Goal: Task Accomplishment & Management: Manage account settings

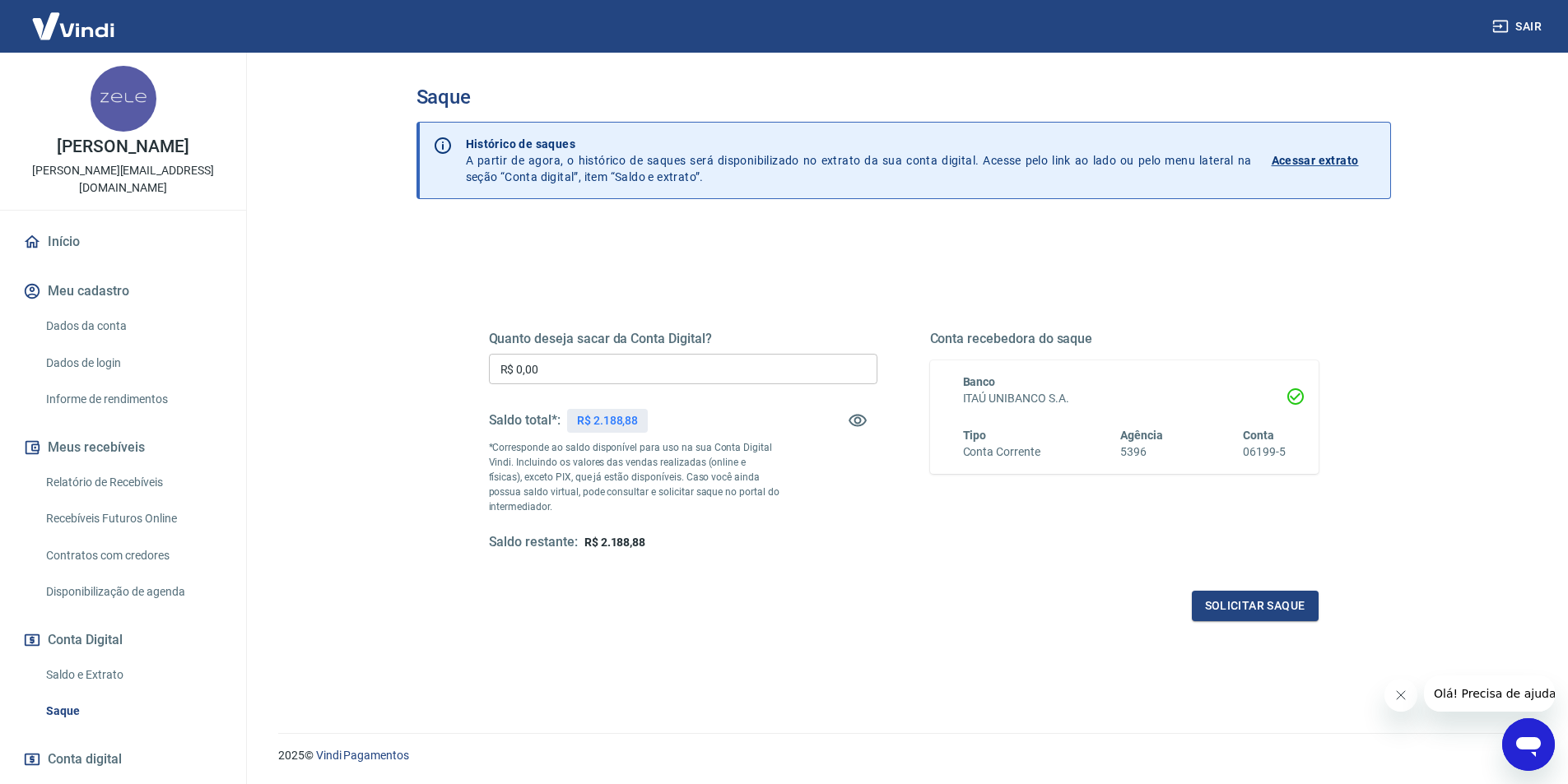
drag, startPoint x: 598, startPoint y: 383, endPoint x: 389, endPoint y: 391, distance: 209.2
click at [389, 391] on div "Saque Histórico de saques A partir de agora, o histórico de saques será disponi…" at bounding box center [903, 383] width 1053 height 661
type input "R$ 2.188,88"
click at [1252, 609] on button "Solicitar saque" at bounding box center [1255, 606] width 127 height 31
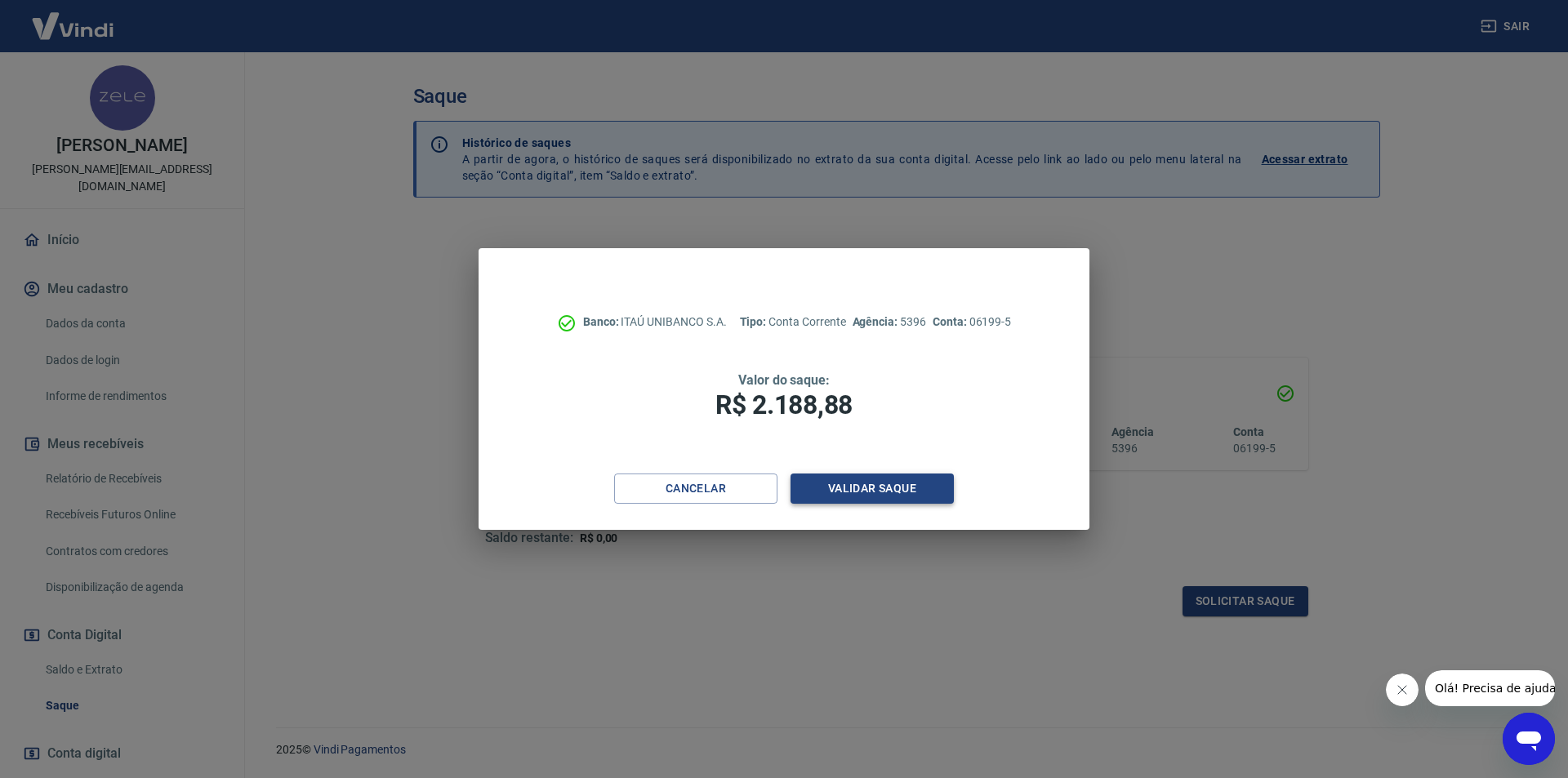
click at [835, 488] on button "Validar saque" at bounding box center [872, 488] width 164 height 31
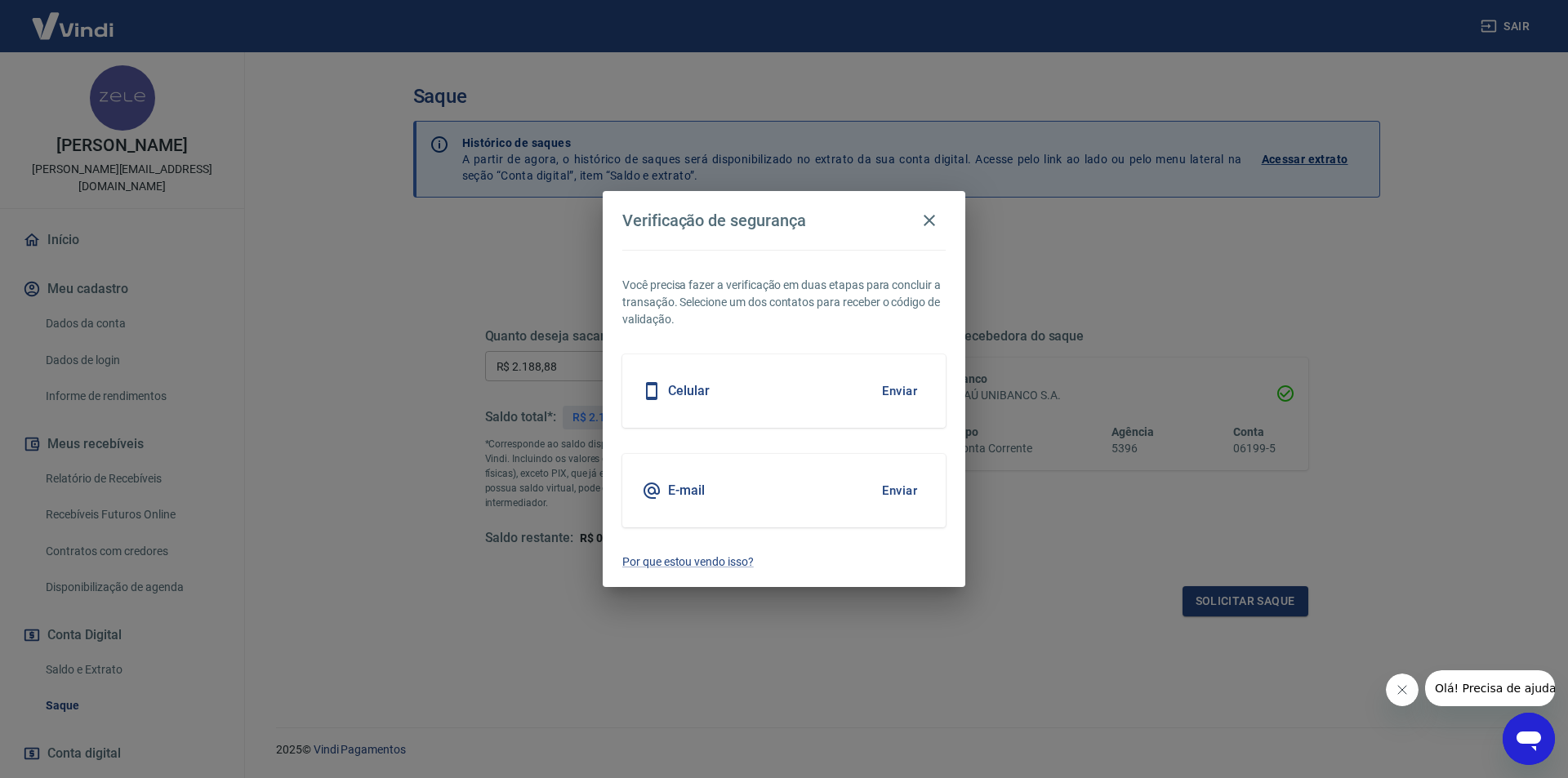
click at [728, 491] on div "E-mail Enviar" at bounding box center [784, 490] width 324 height 73
click at [919, 485] on button "Enviar" at bounding box center [899, 490] width 53 height 34
click at [903, 495] on button "Enviar" at bounding box center [899, 490] width 53 height 34
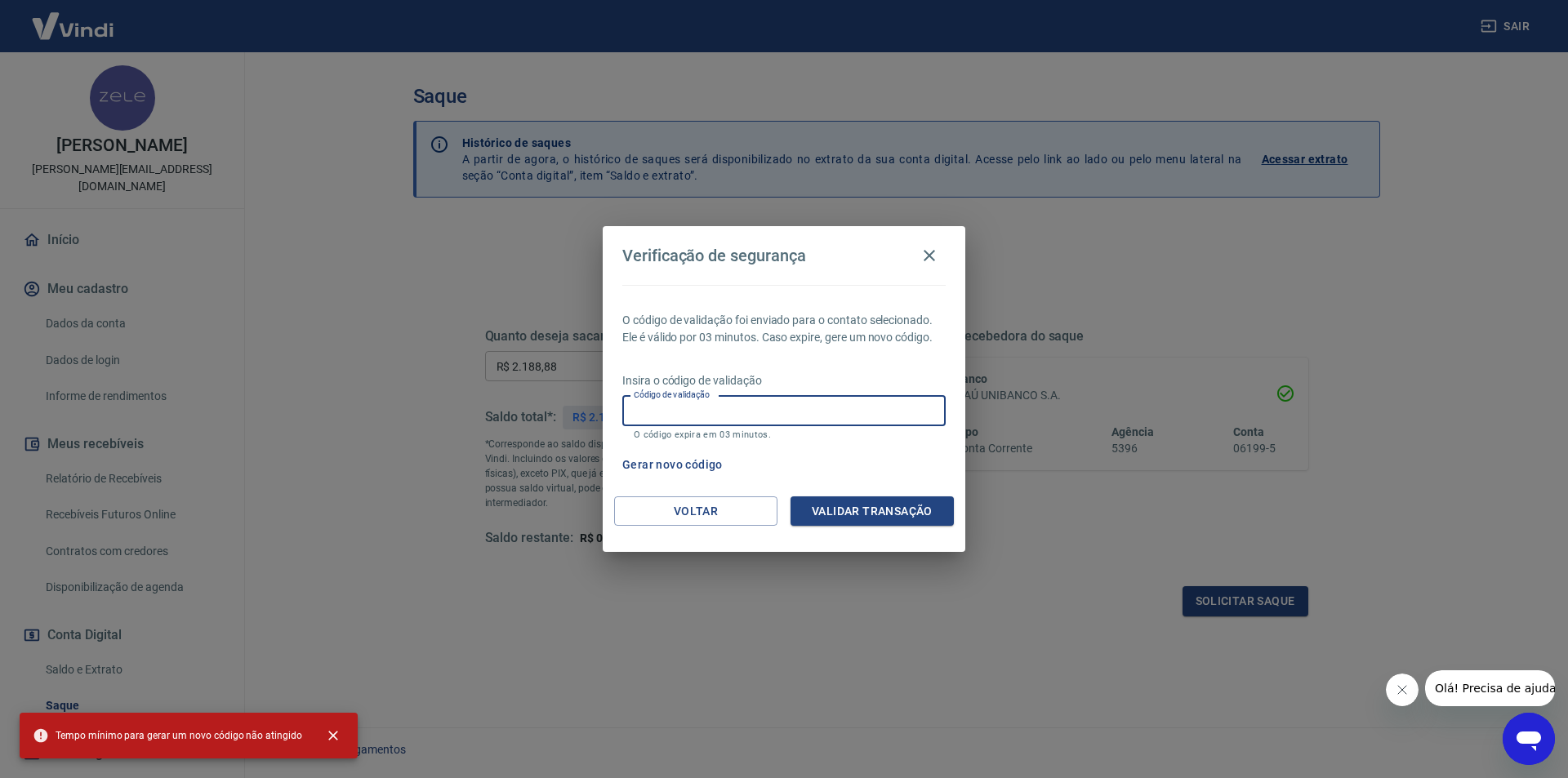
click at [746, 407] on input "Código de validação" at bounding box center [784, 411] width 324 height 31
paste input "869886"
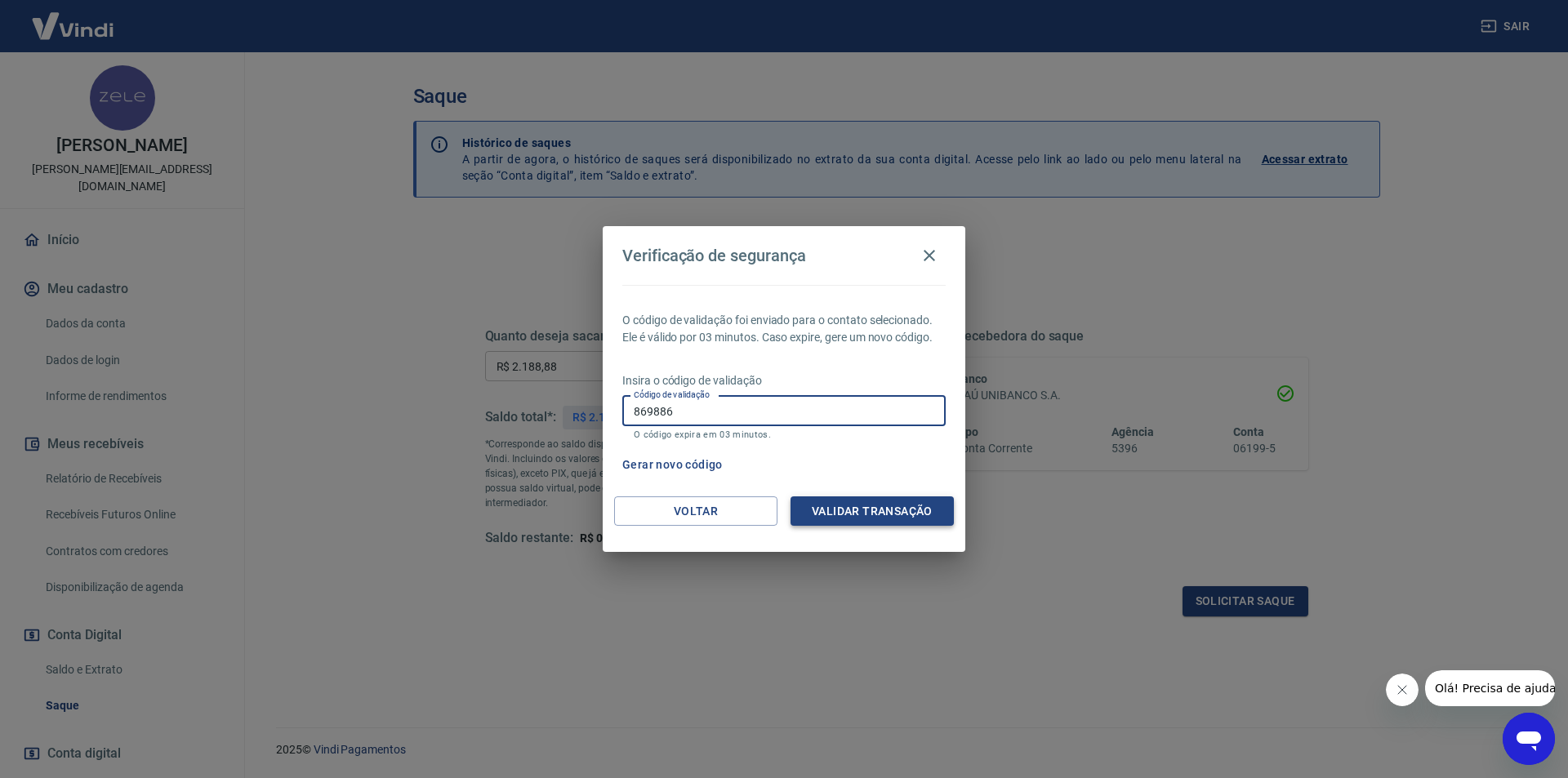
type input "869886"
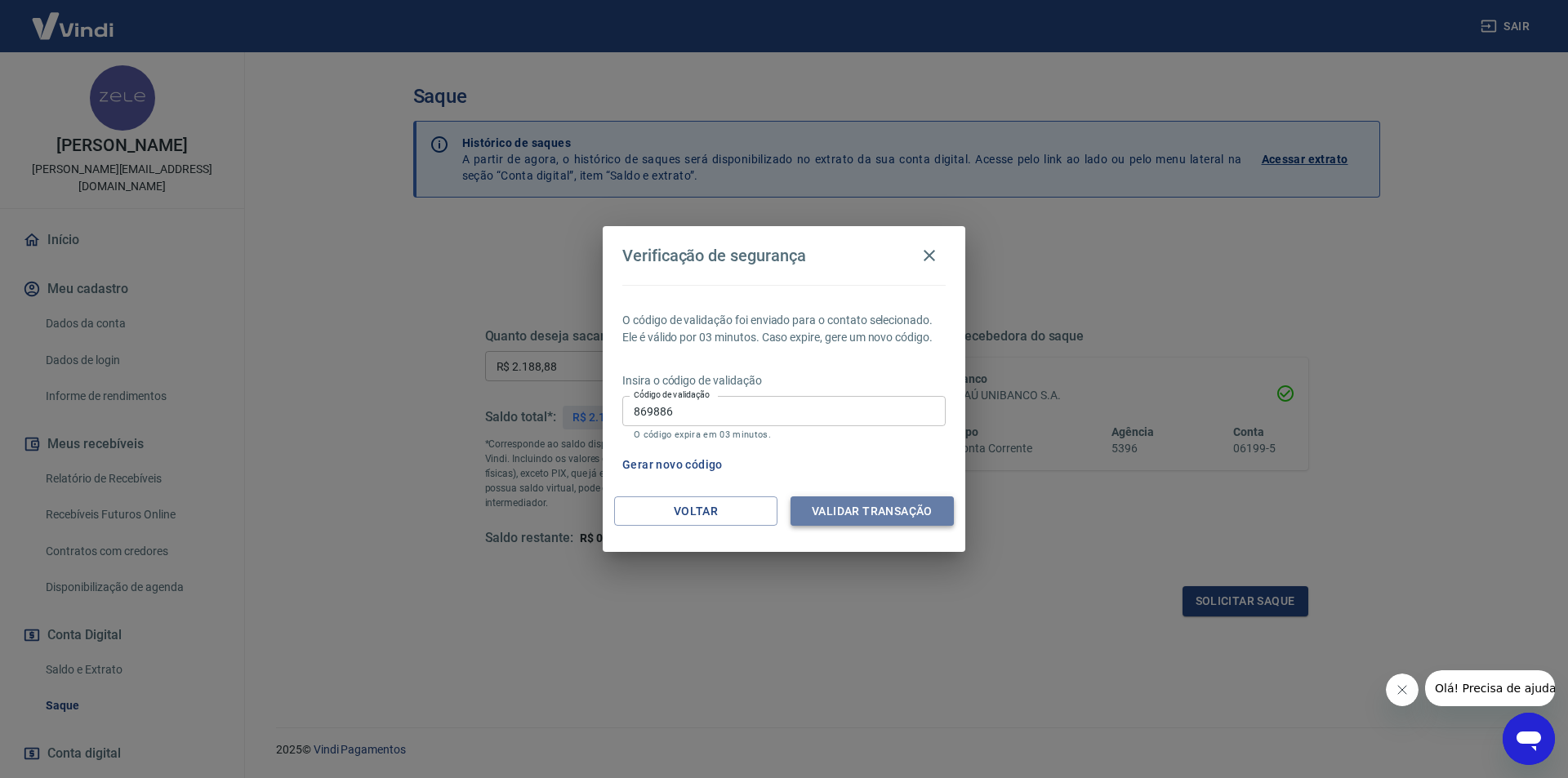
click at [842, 506] on button "Validar transação" at bounding box center [872, 512] width 164 height 31
